Goal: Task Accomplishment & Management: Complete application form

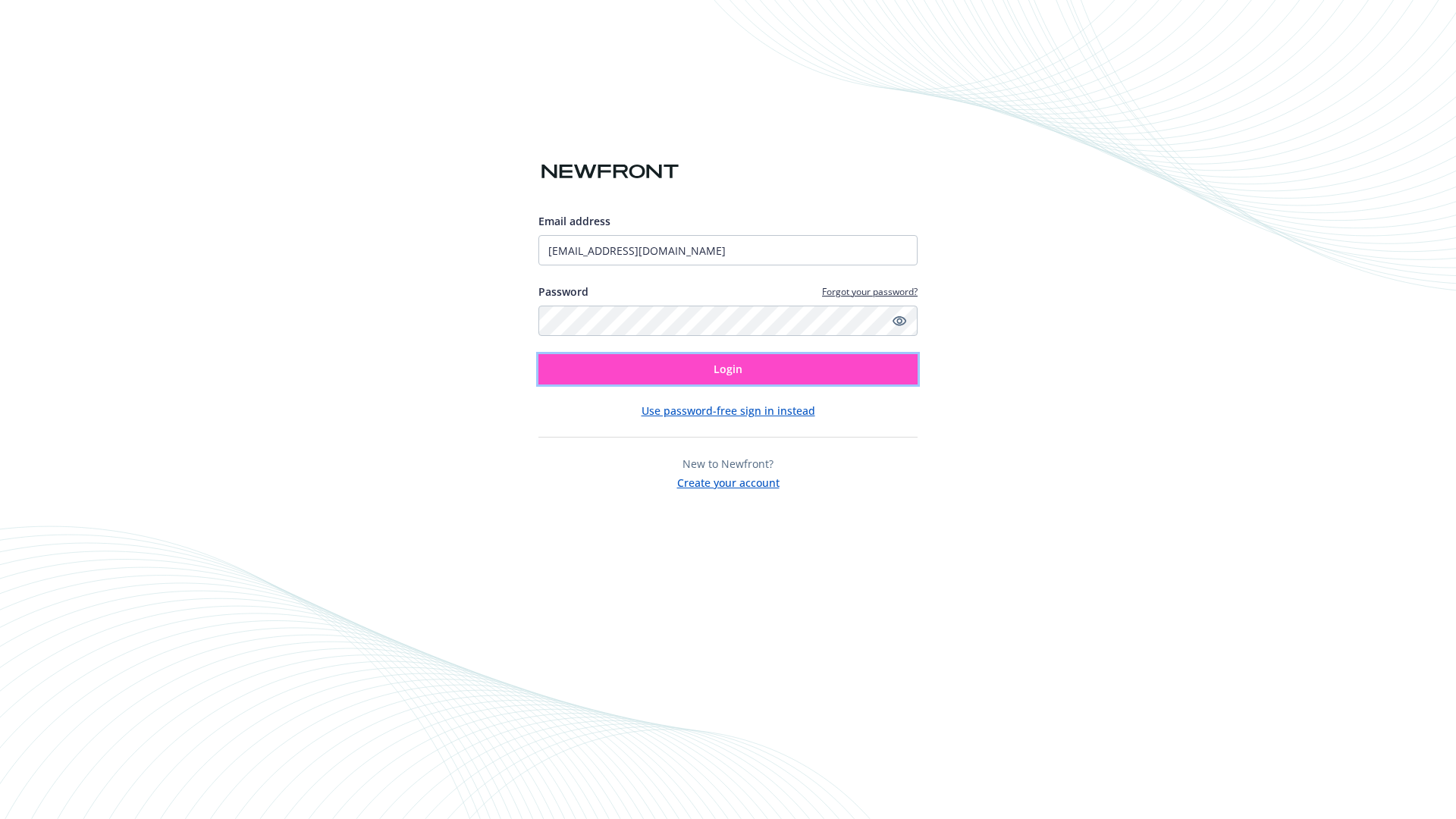
click at [728, 369] on span "Login" at bounding box center [728, 368] width 29 height 14
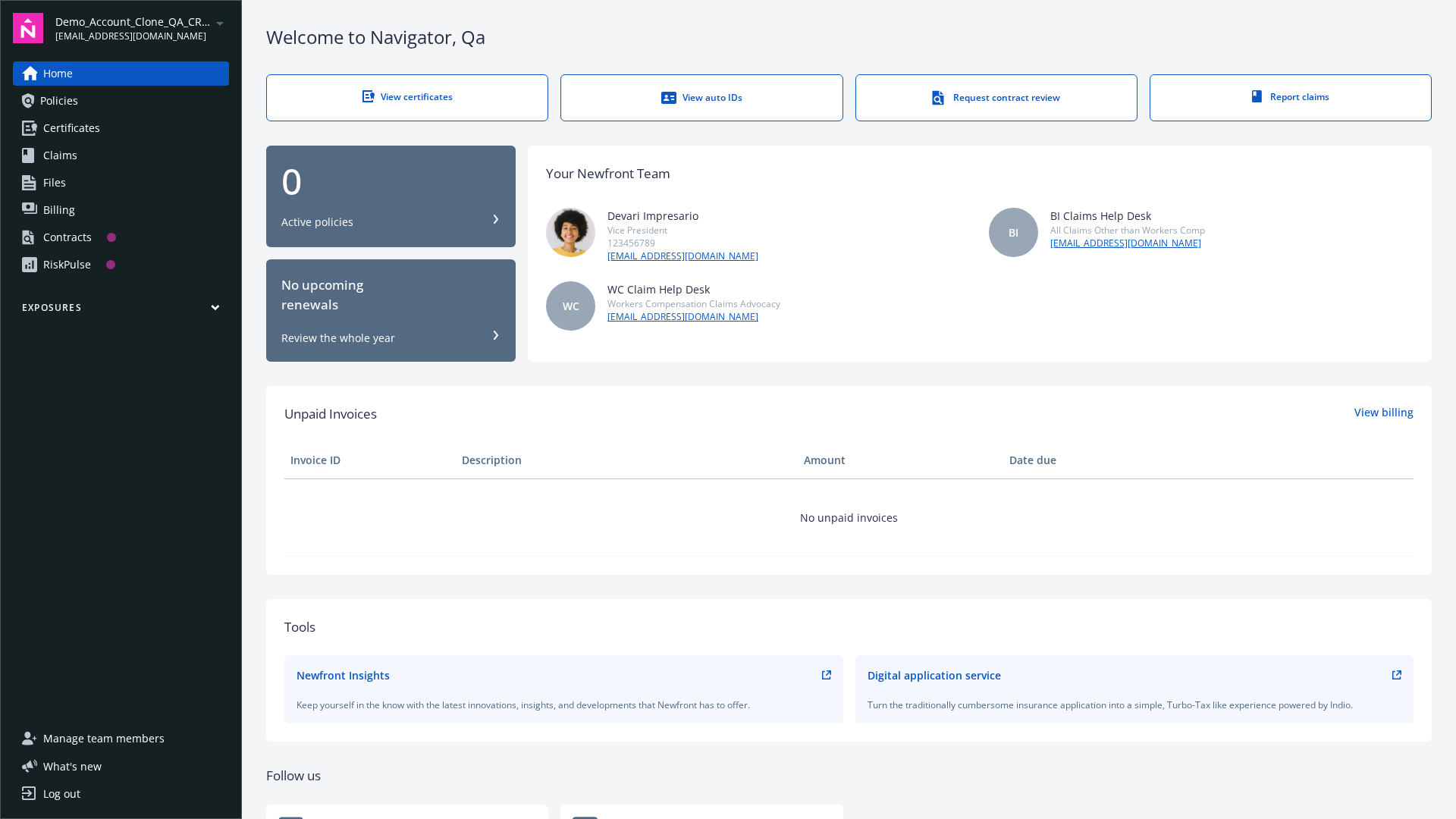
click at [142, 28] on span "Demo_Account_Clone_QA_CR_Tests_Prospect" at bounding box center [133, 22] width 156 height 16
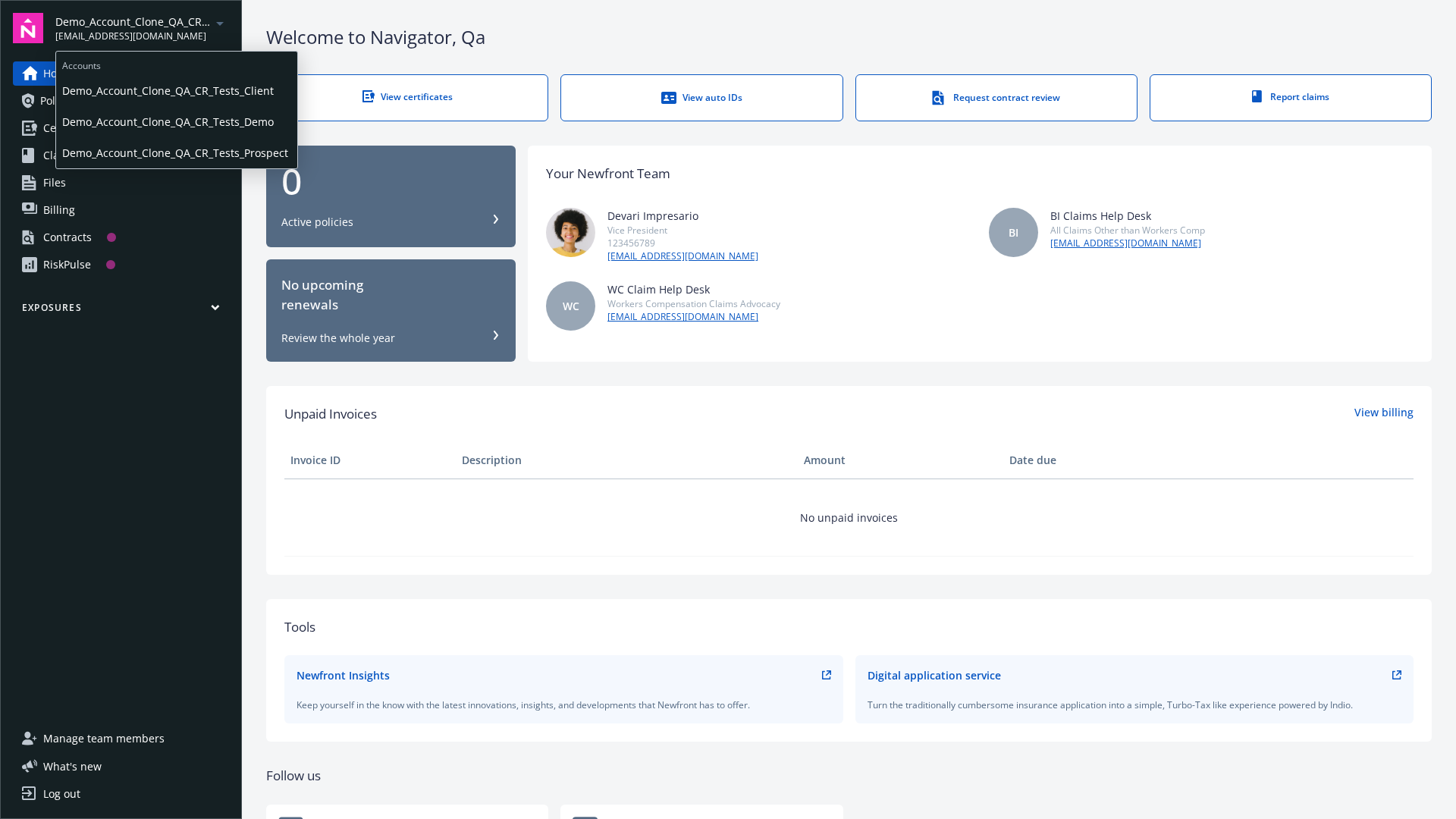
click at [175, 90] on span "Demo_Account_Clone_QA_CR_Tests_Client" at bounding box center [176, 90] width 229 height 31
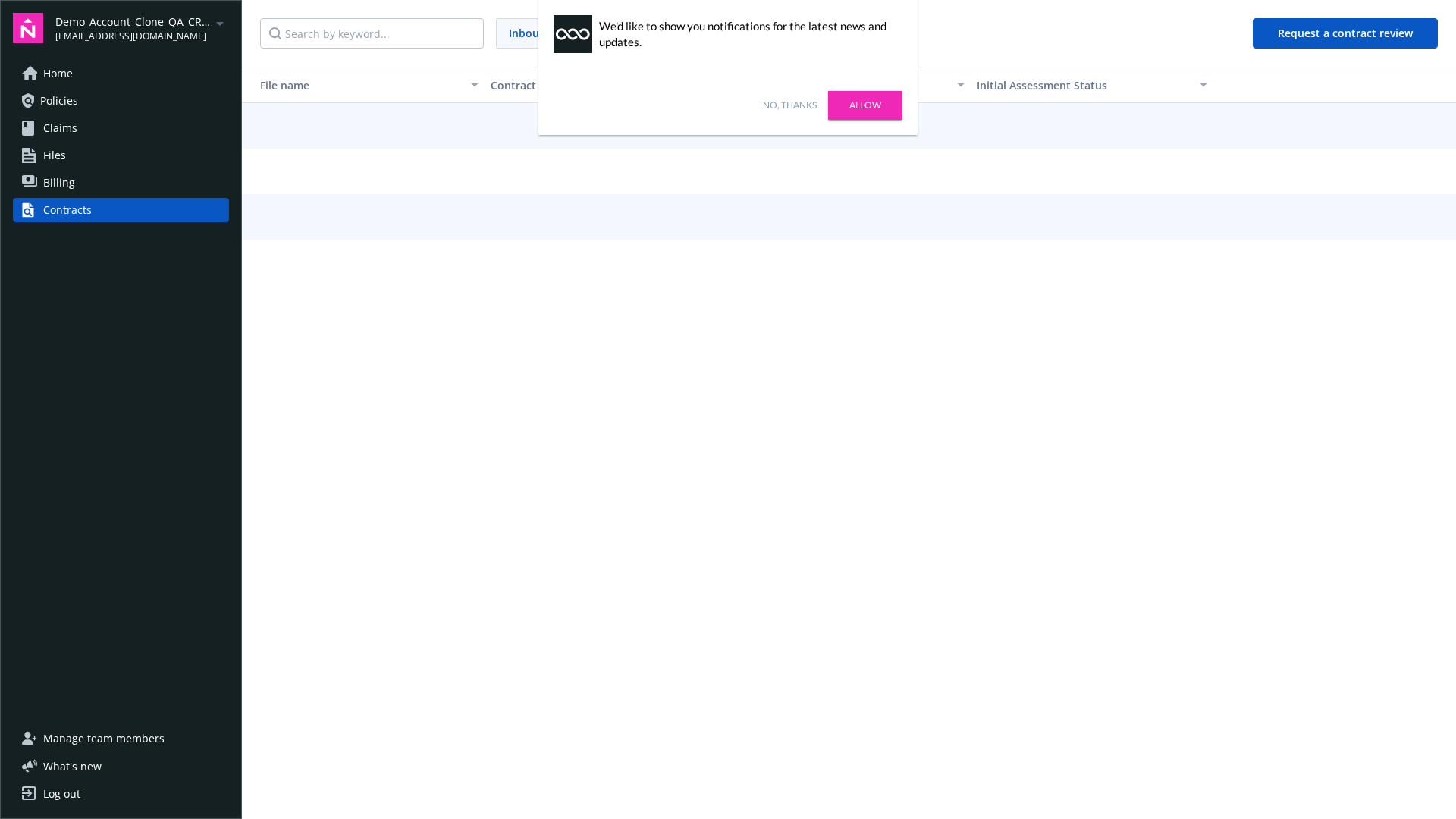
click at [789, 105] on link "No, thanks" at bounding box center [789, 105] width 53 height 14
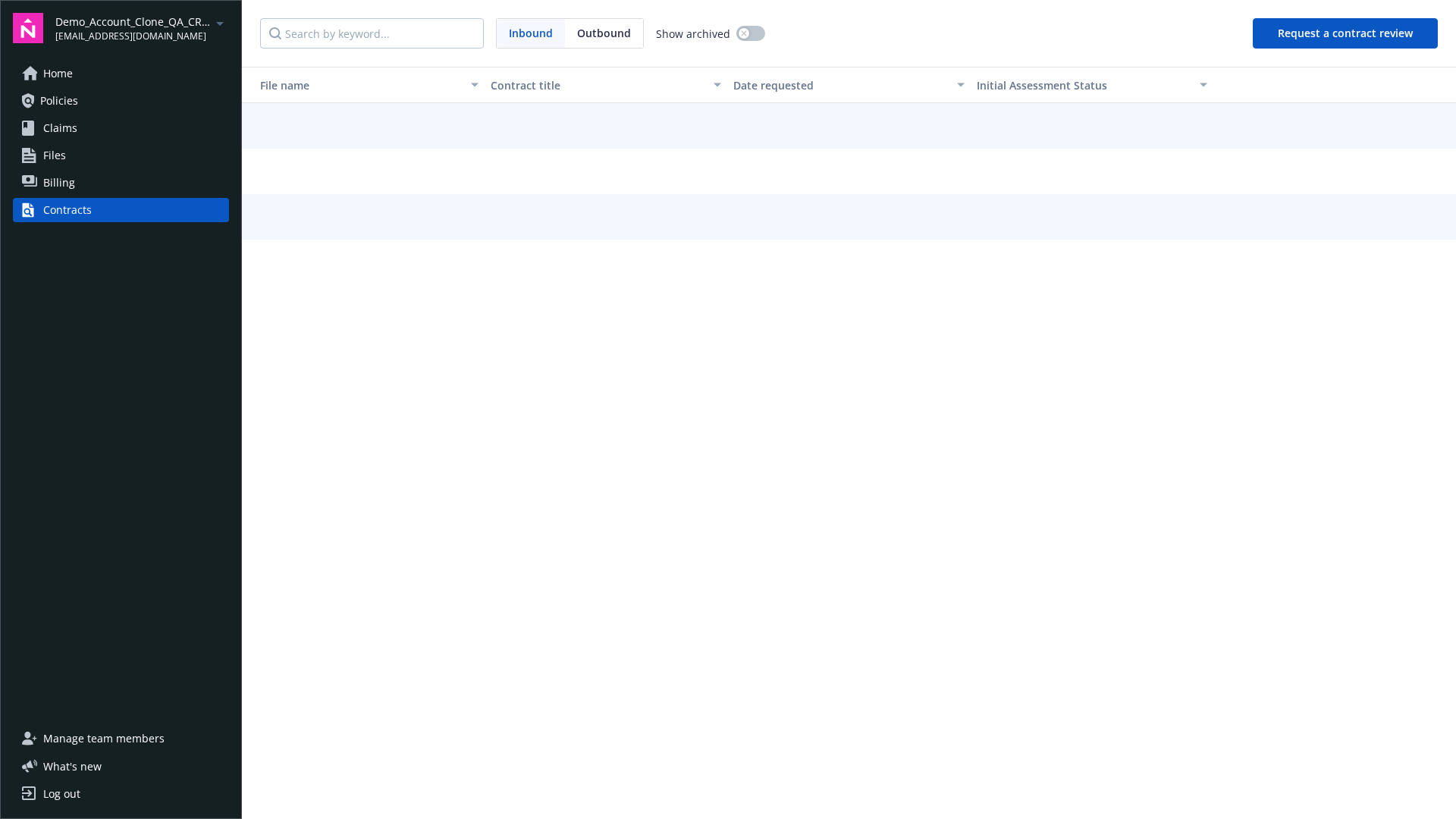
click at [1346, 34] on button "Request a contract review" at bounding box center [1344, 33] width 185 height 30
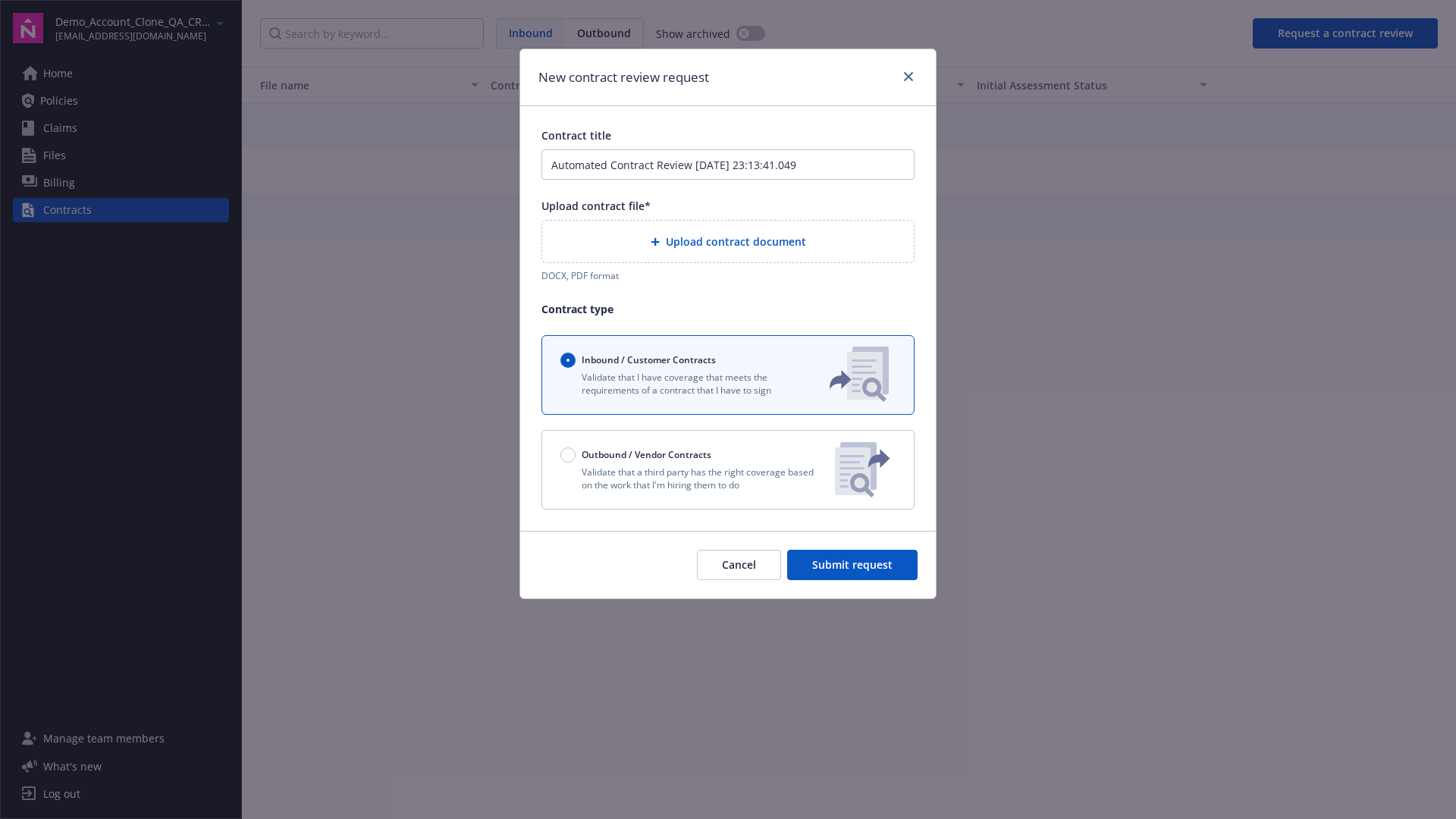
type input "Automated Contract Review [DATE] 23:13:41.049"
click at [728, 469] on p "Validate that a third party has the right coverage based on the work that I'm h…" at bounding box center [692, 479] width 263 height 26
radio input "false"
radio input "true"
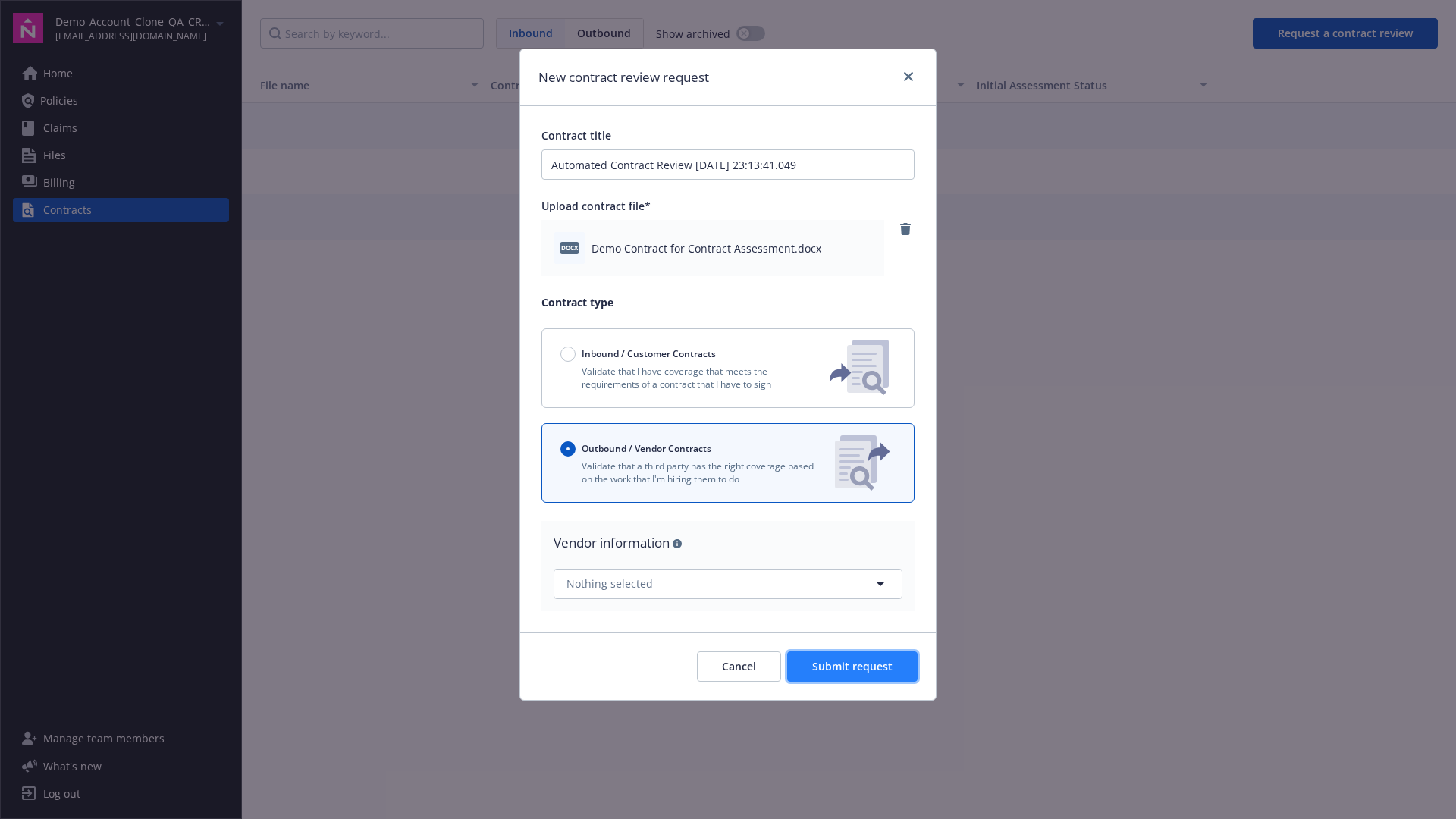
click at [853, 665] on span "Submit request" at bounding box center [852, 665] width 81 height 14
